Goal: Find specific page/section: Find specific page/section

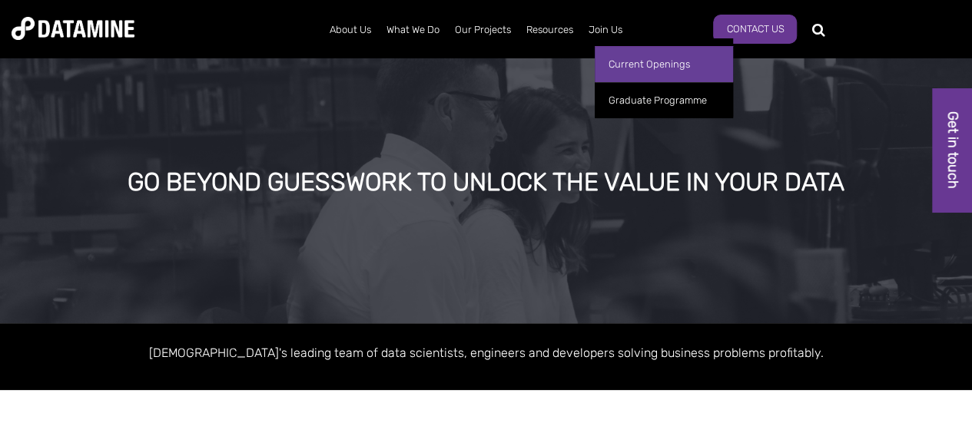
click at [625, 61] on link "Current Openings" at bounding box center [664, 64] width 138 height 36
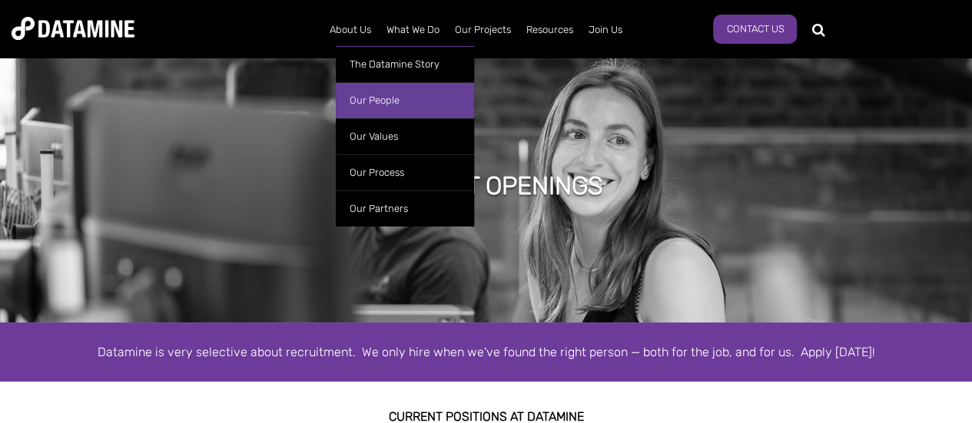
click at [375, 96] on link "Our People" at bounding box center [405, 100] width 138 height 36
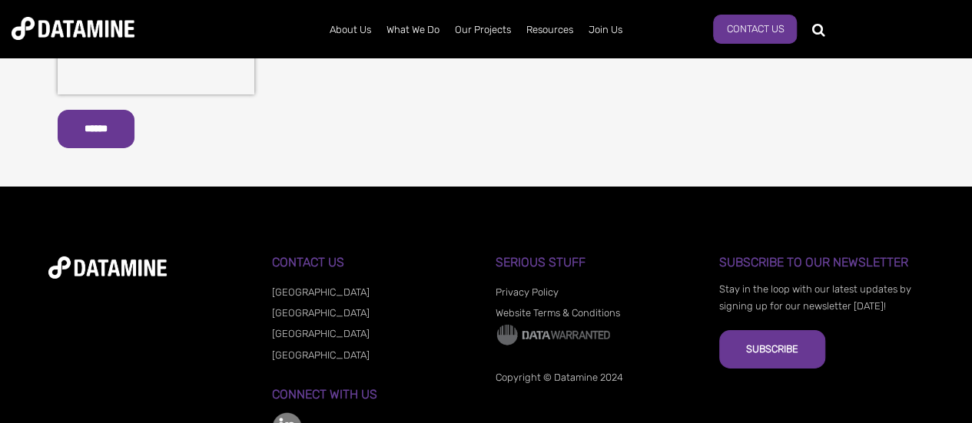
scroll to position [2550, 0]
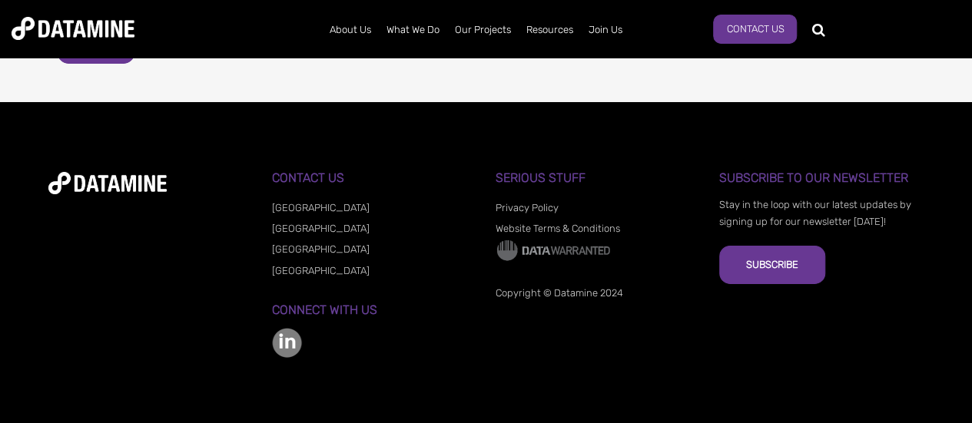
click at [284, 342] on img at bounding box center [287, 343] width 30 height 30
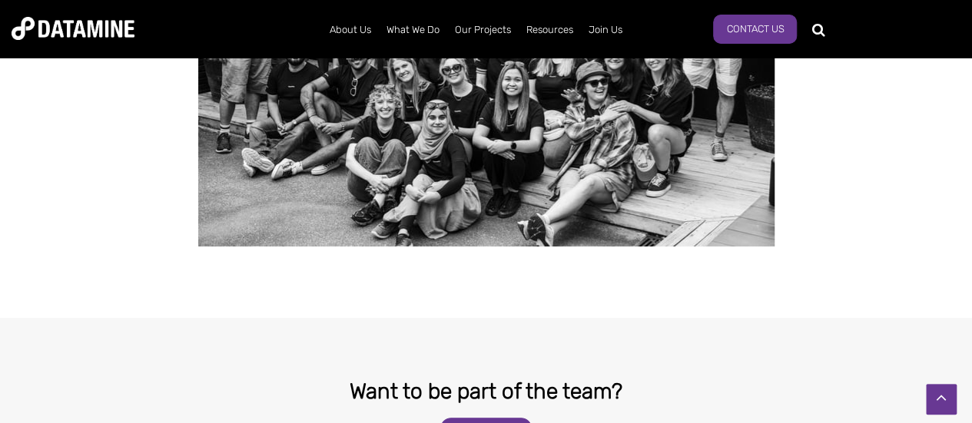
scroll to position [2844, 0]
